Goal: Navigation & Orientation: Find specific page/section

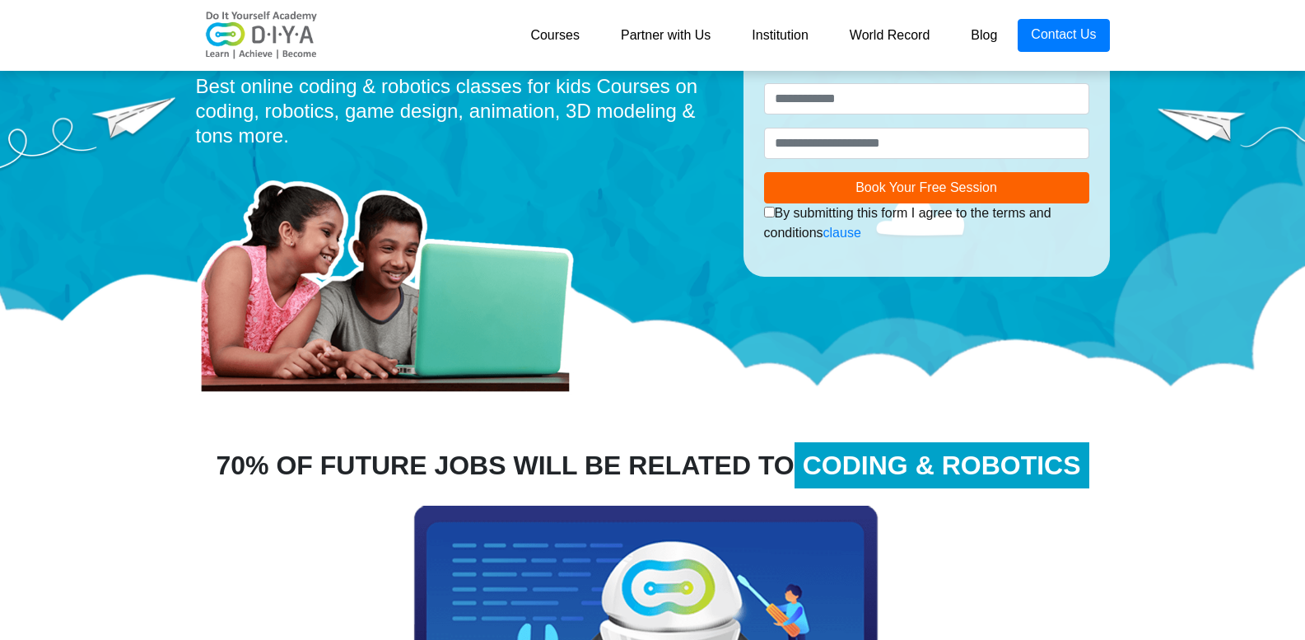
scroll to position [188, 0]
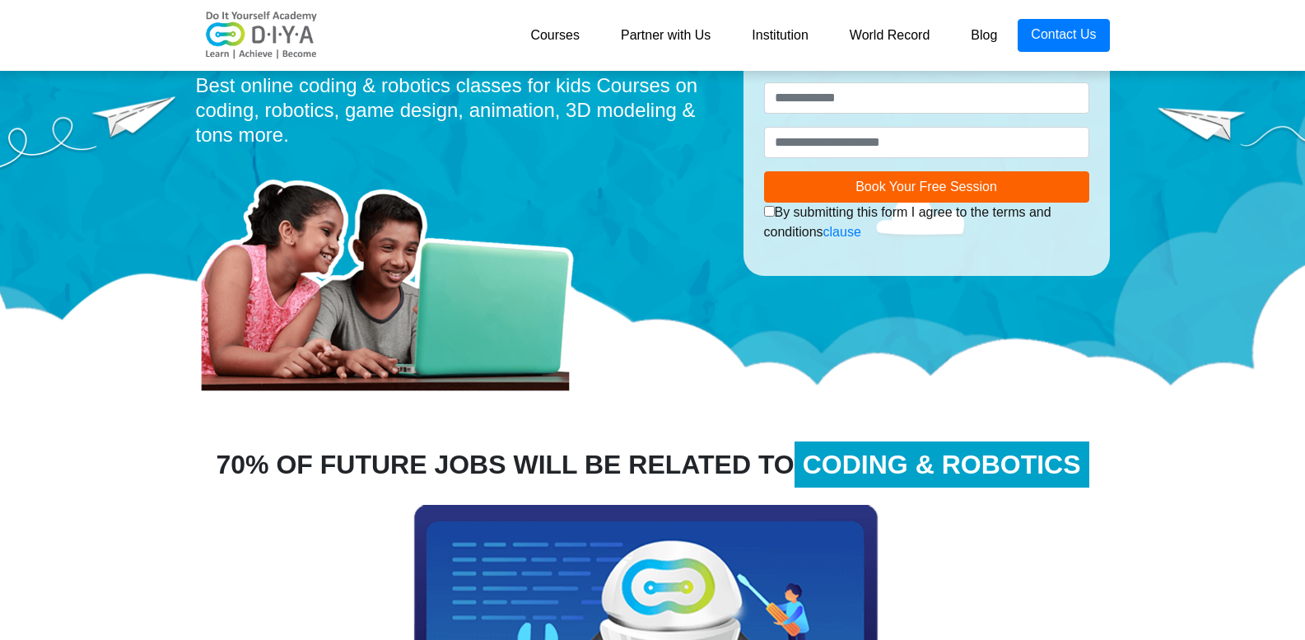
click at [690, 34] on link "Partner with Us" at bounding box center [665, 35] width 131 height 33
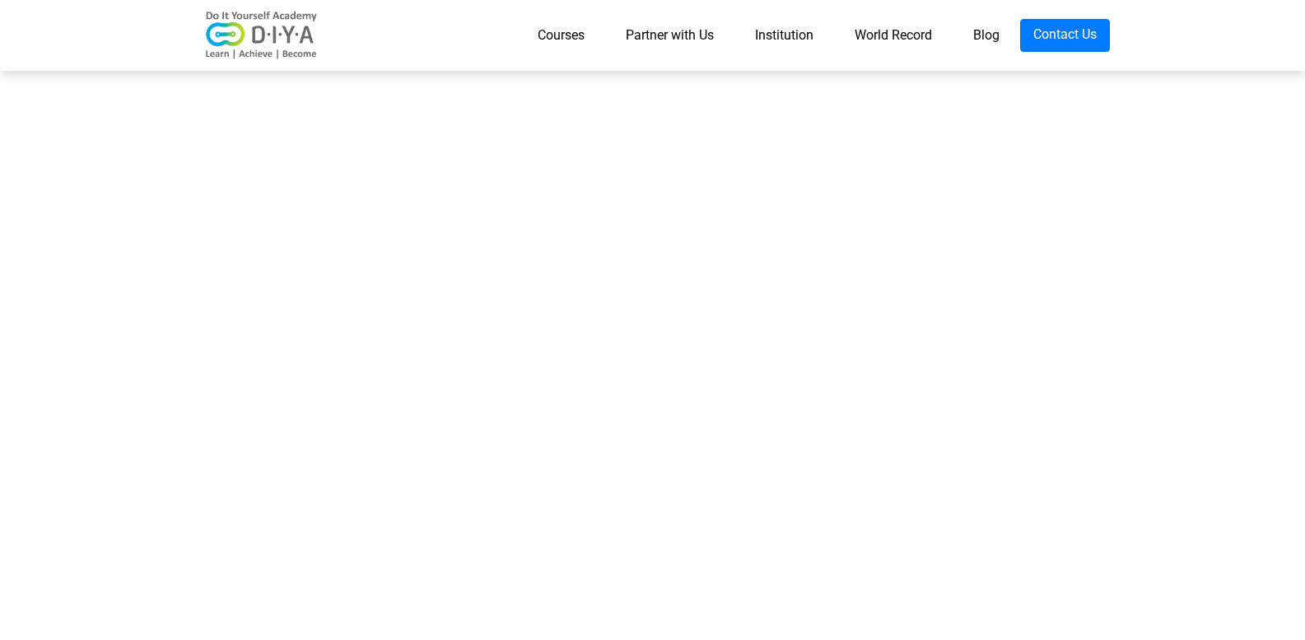
scroll to position [2780, 0]
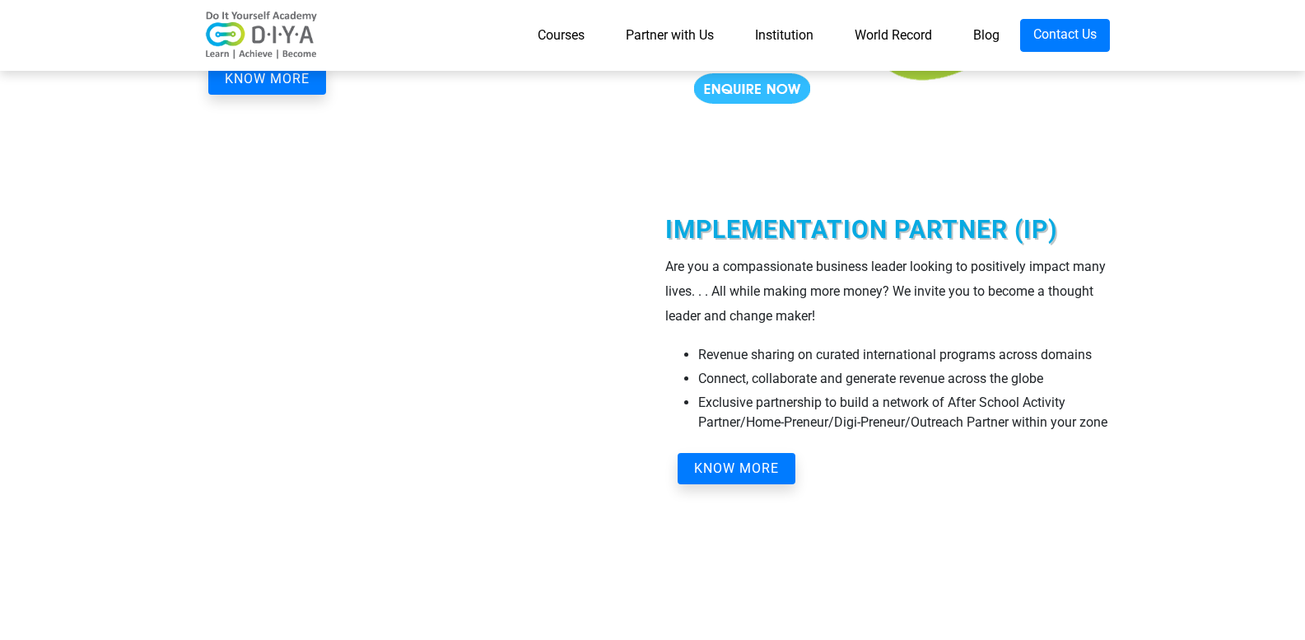
click at [767, 35] on link "Institution" at bounding box center [784, 35] width 100 height 33
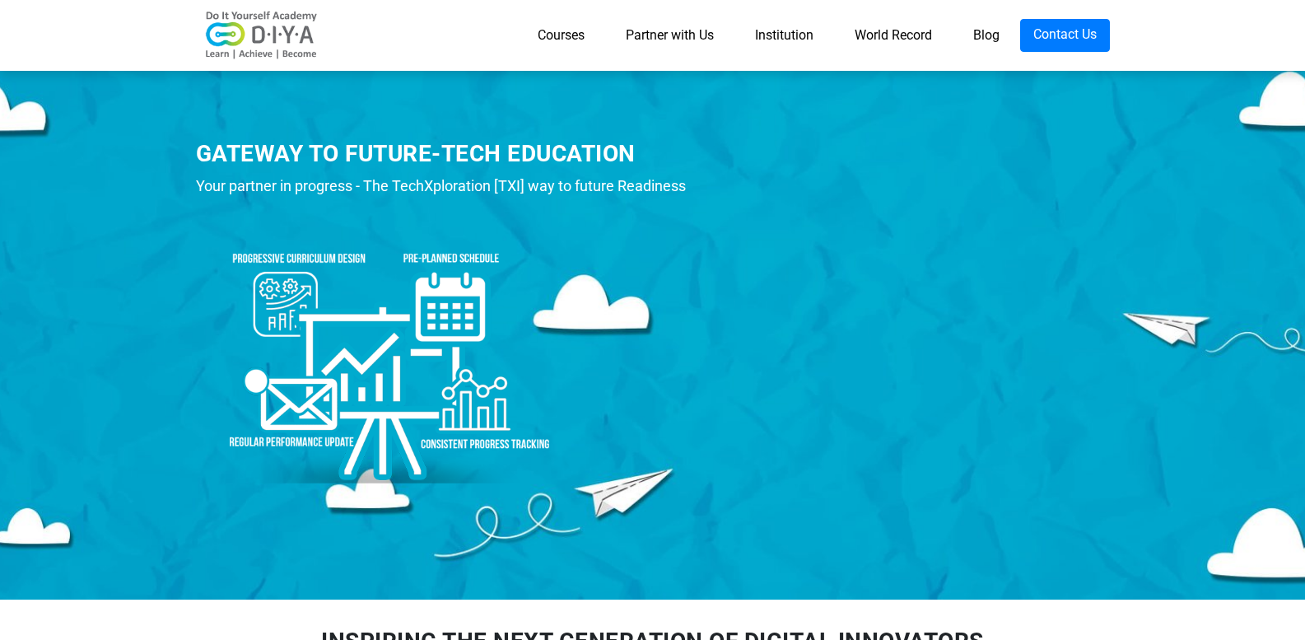
click at [895, 33] on link "World Record" at bounding box center [893, 35] width 119 height 33
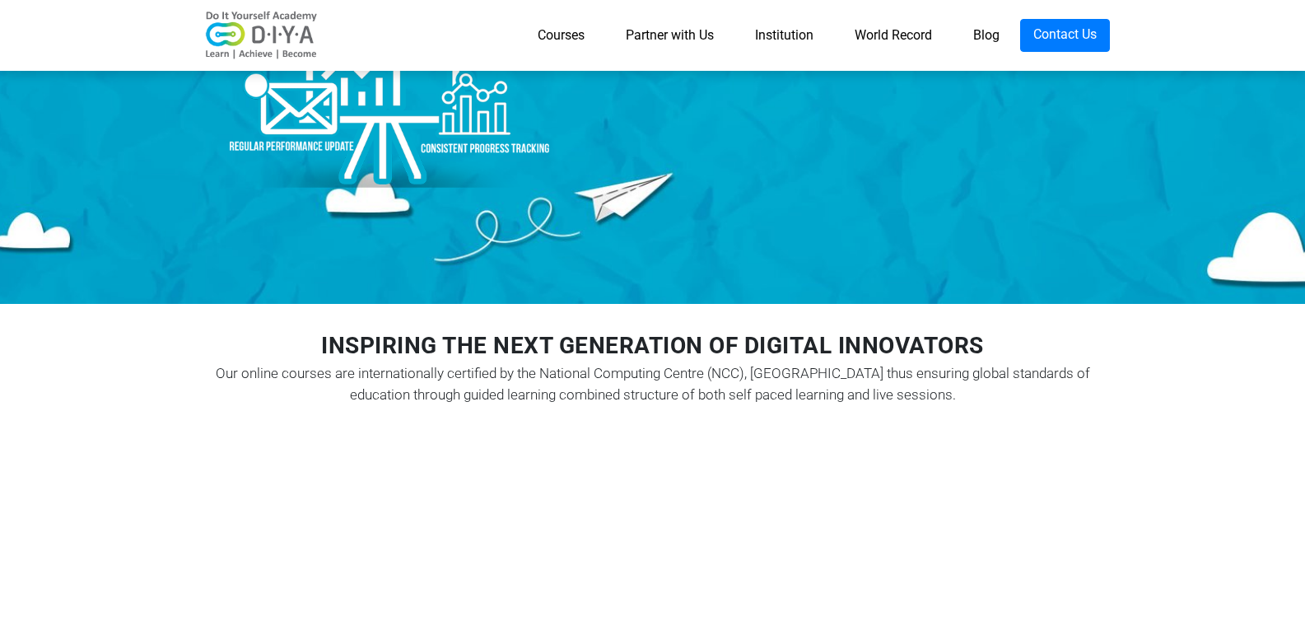
scroll to position [299, 0]
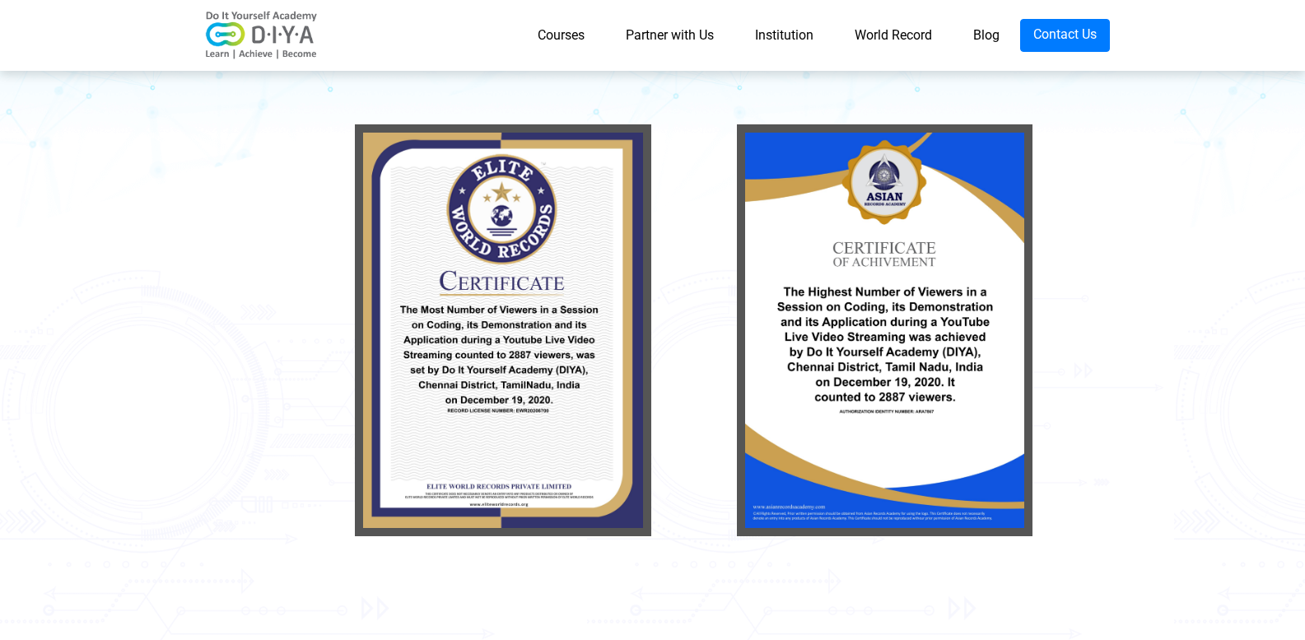
scroll to position [249, 0]
